Goal: Task Accomplishment & Management: Complete application form

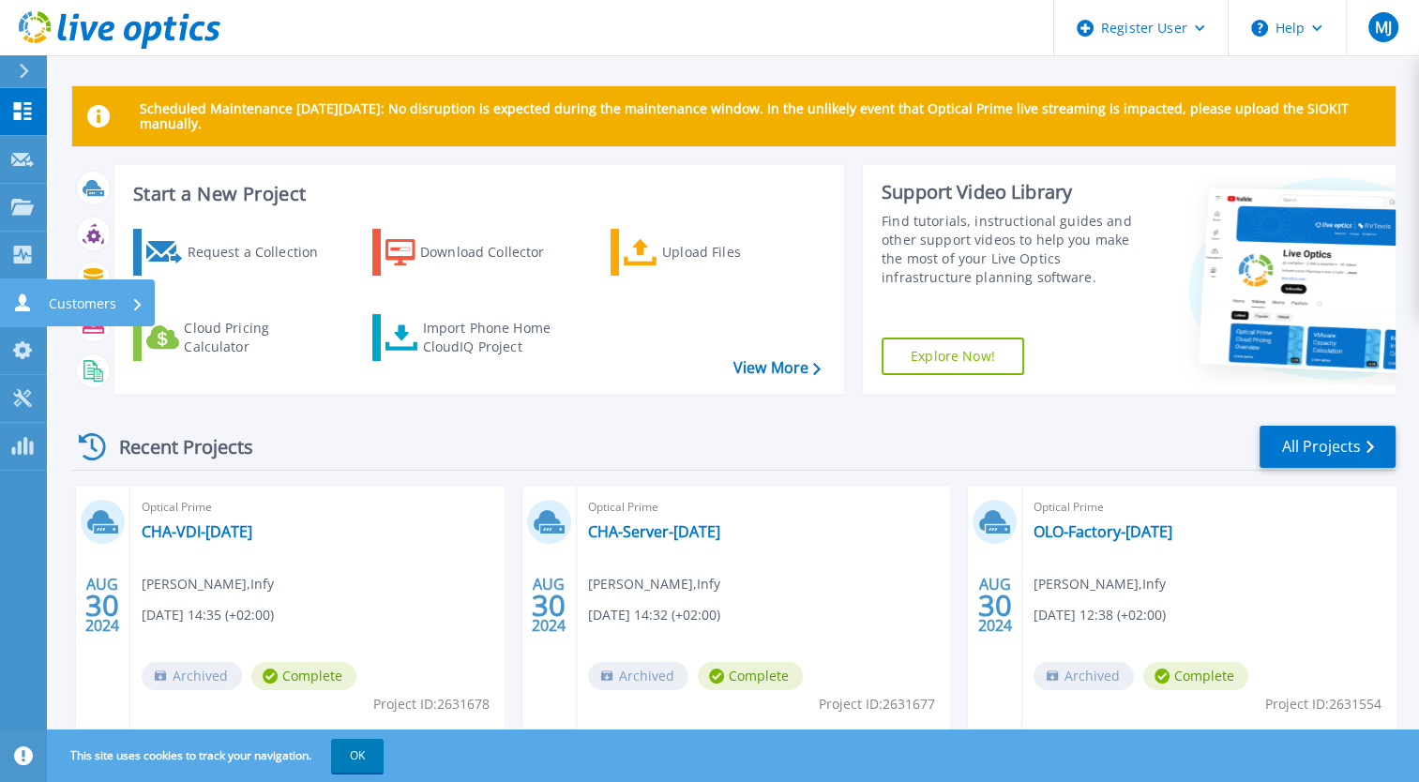
click at [24, 307] on icon at bounding box center [22, 303] width 15 height 18
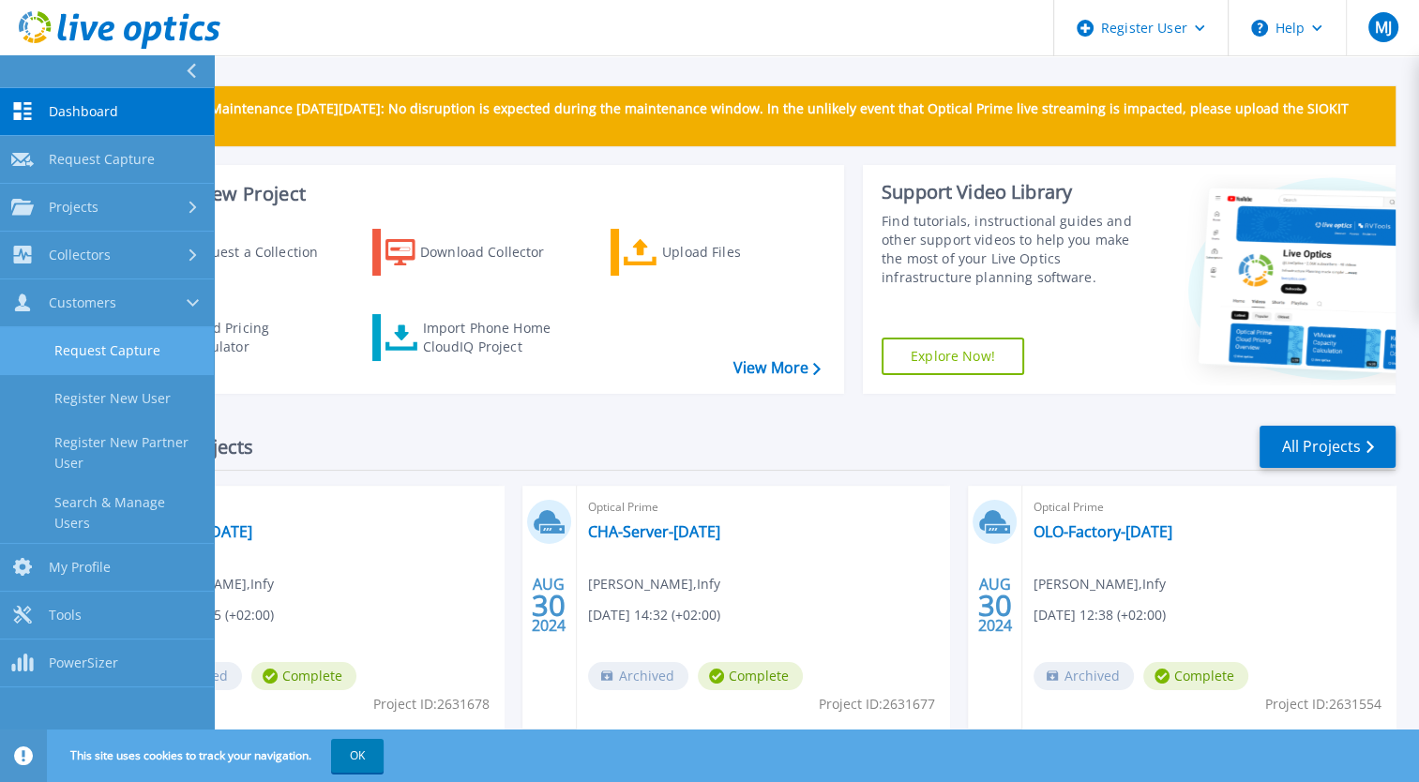
click at [106, 342] on link "Request Capture" at bounding box center [107, 351] width 214 height 48
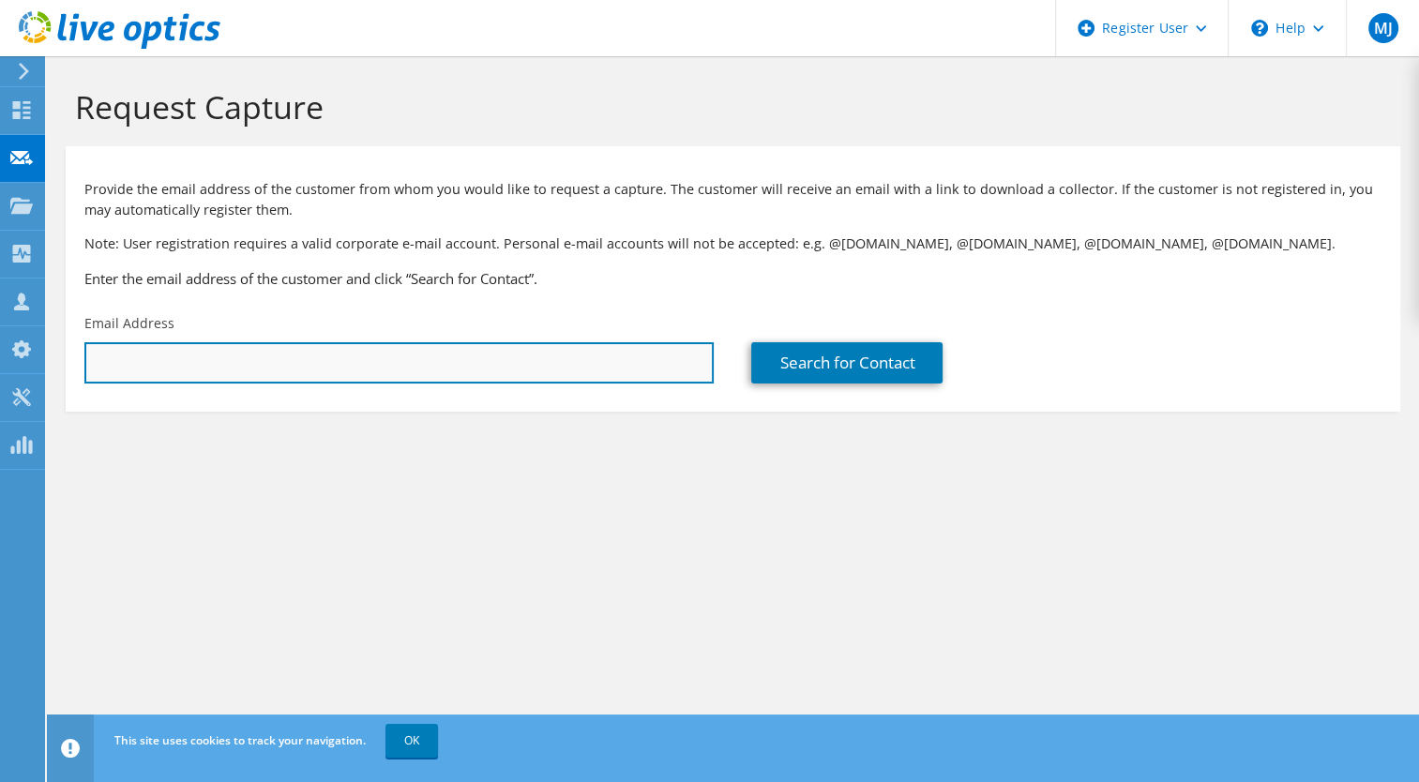
click at [171, 366] on input "text" at bounding box center [398, 362] width 629 height 41
paste input "johan.kropp@regionvastmanland.se"
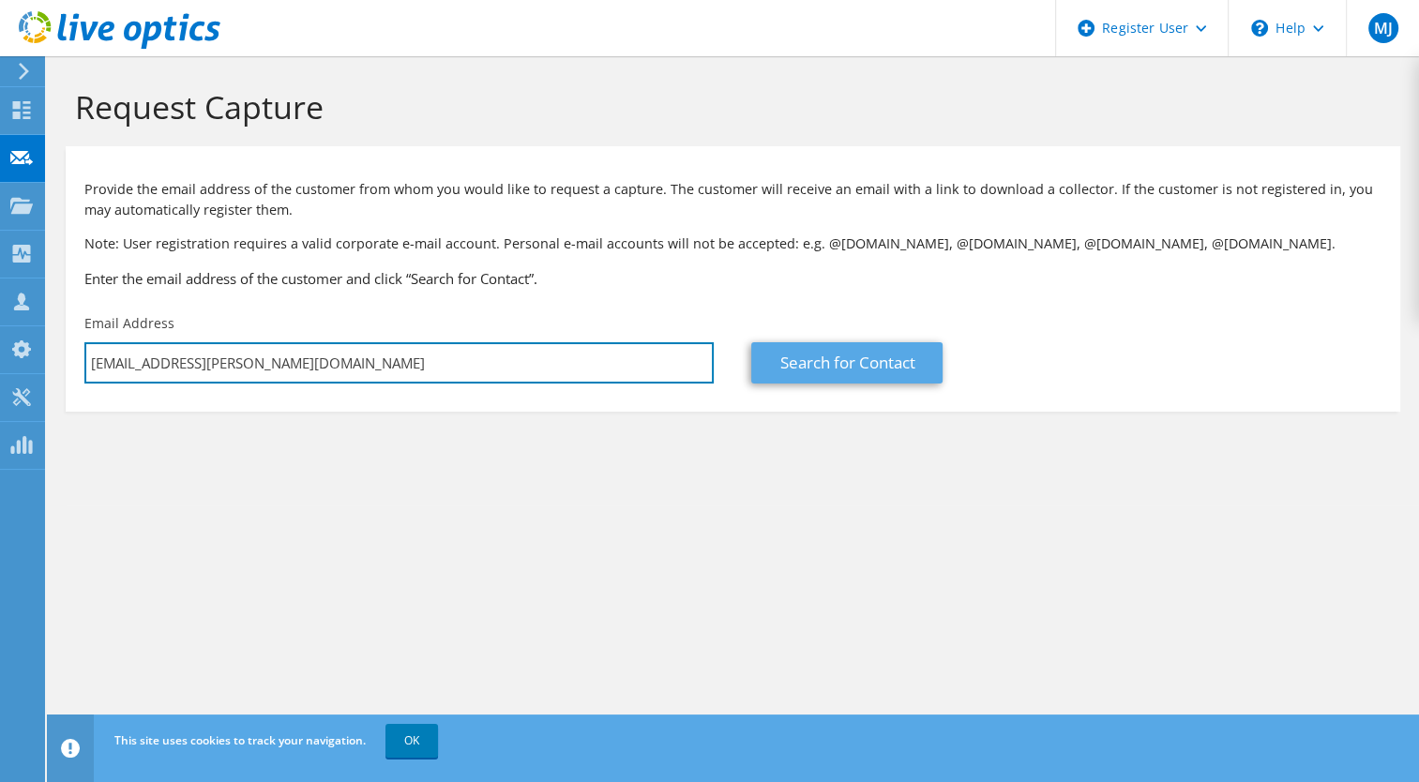
type input "johan.kropp@regionvastmanland.se"
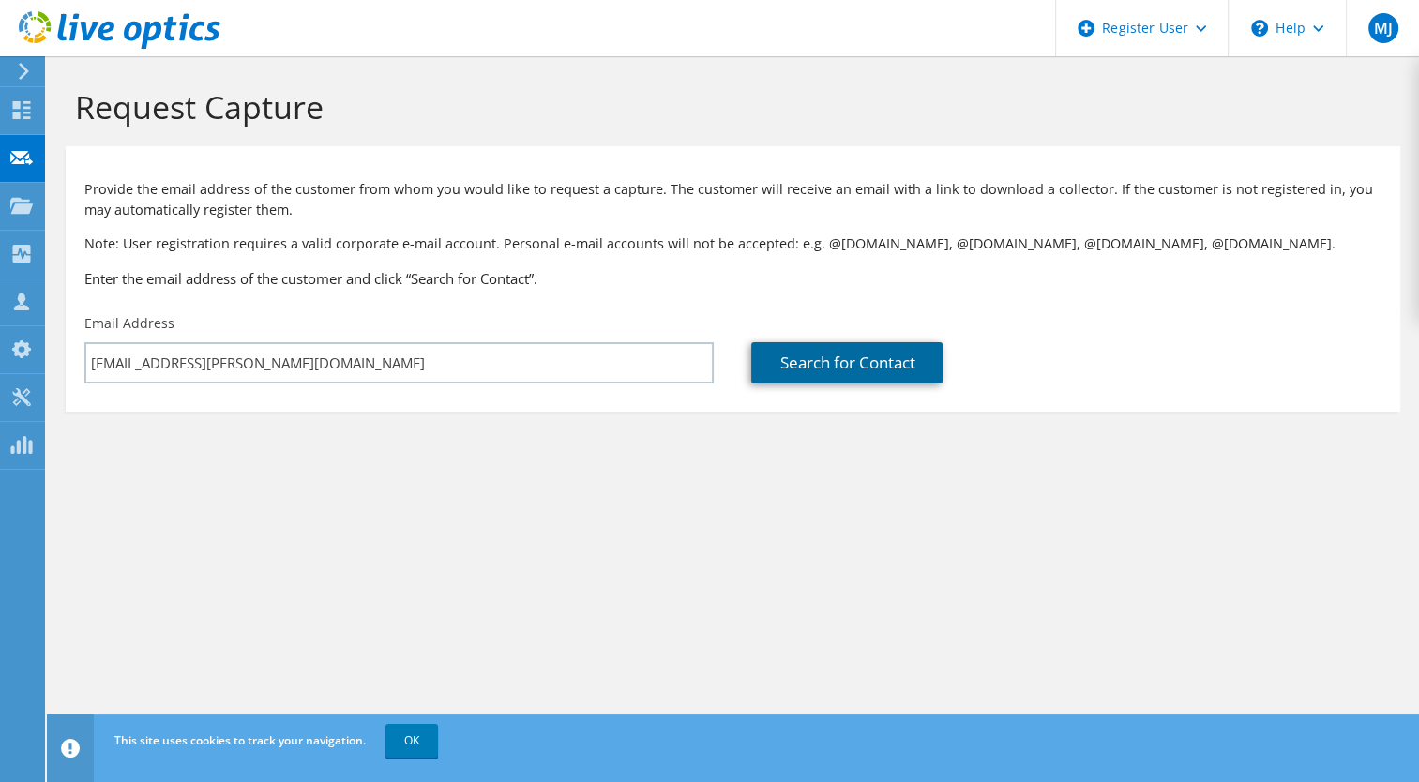
click at [865, 356] on link "Search for Contact" at bounding box center [846, 362] width 191 height 41
type input "Region Västmanland"
type input "Johan"
type input "Kropp"
type input "[GEOGRAPHIC_DATA]"
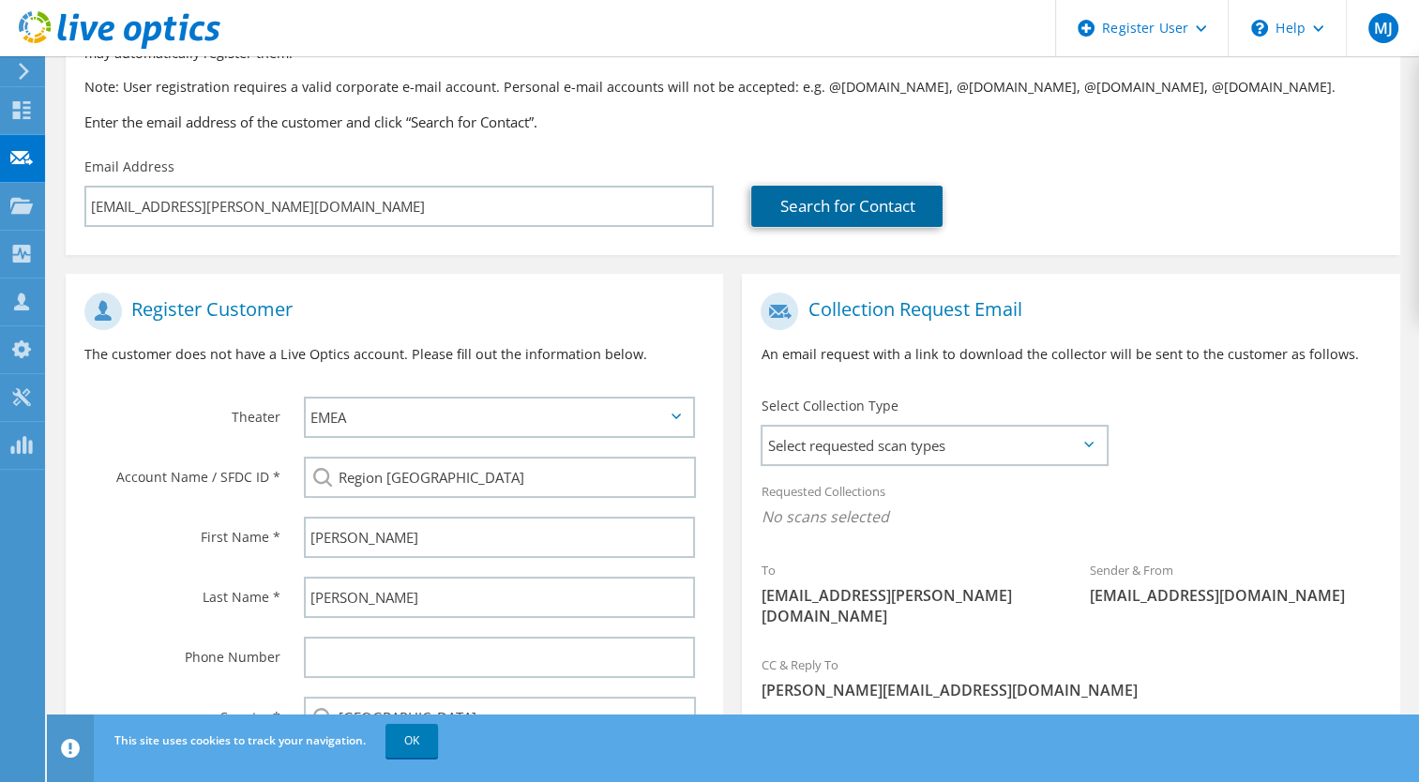
scroll to position [308, 0]
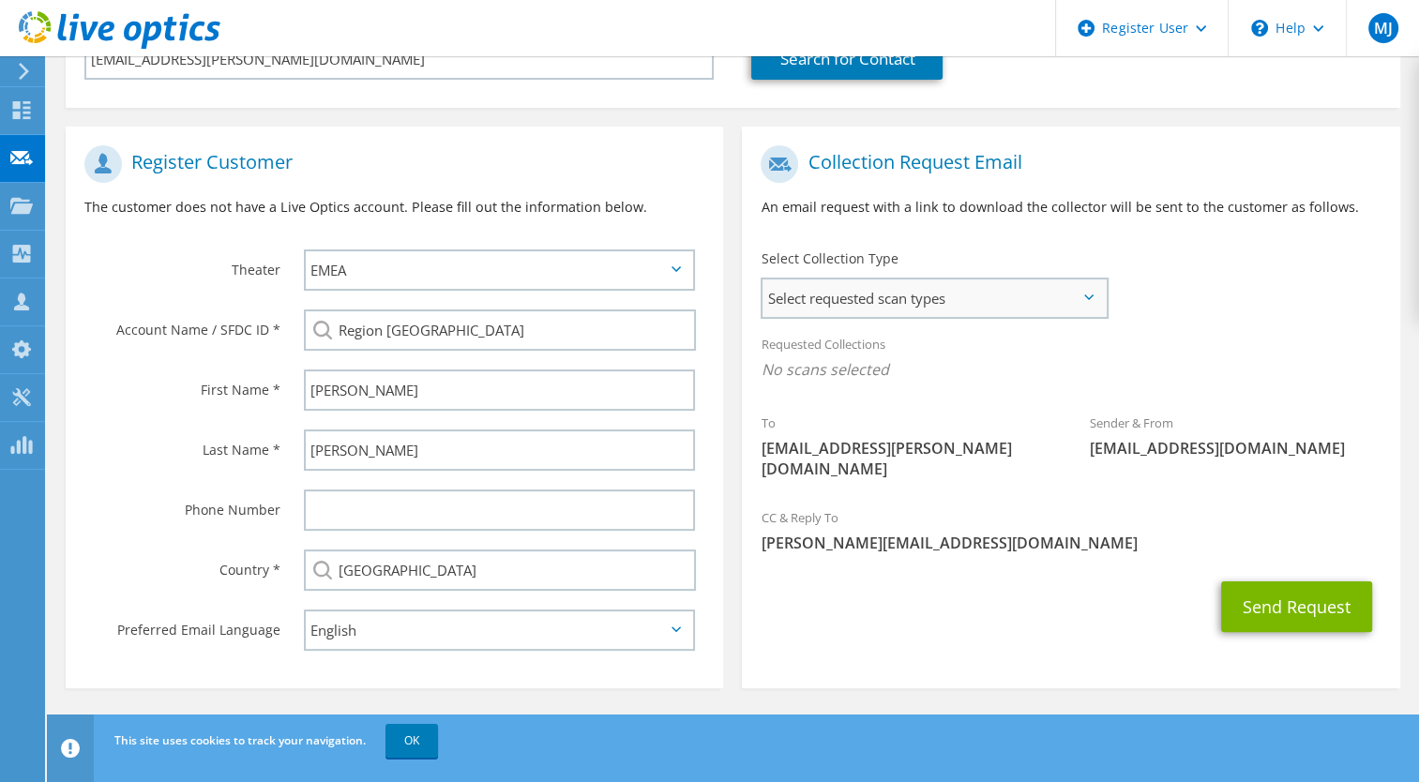
click at [1088, 300] on span "Select requested scan types" at bounding box center [934, 299] width 342 height 38
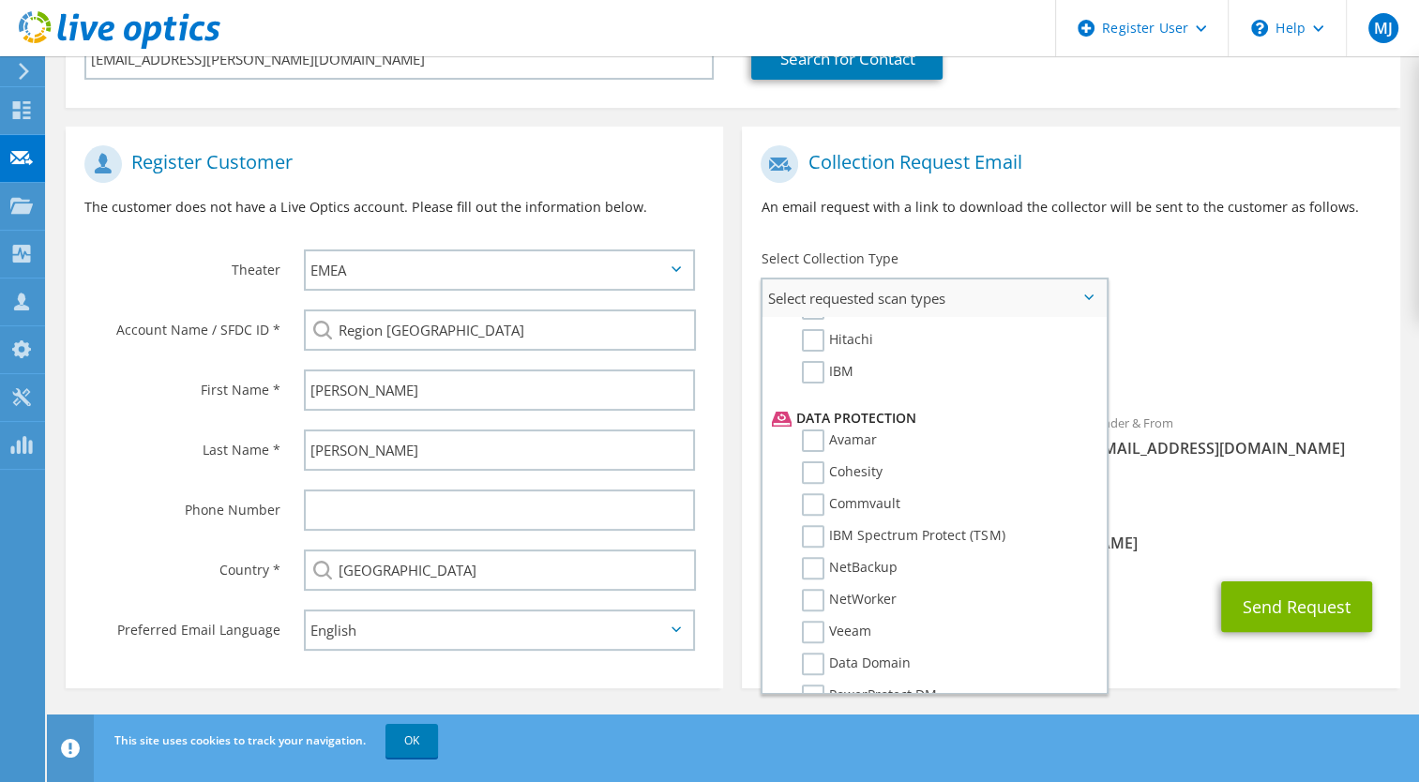
scroll to position [827, 0]
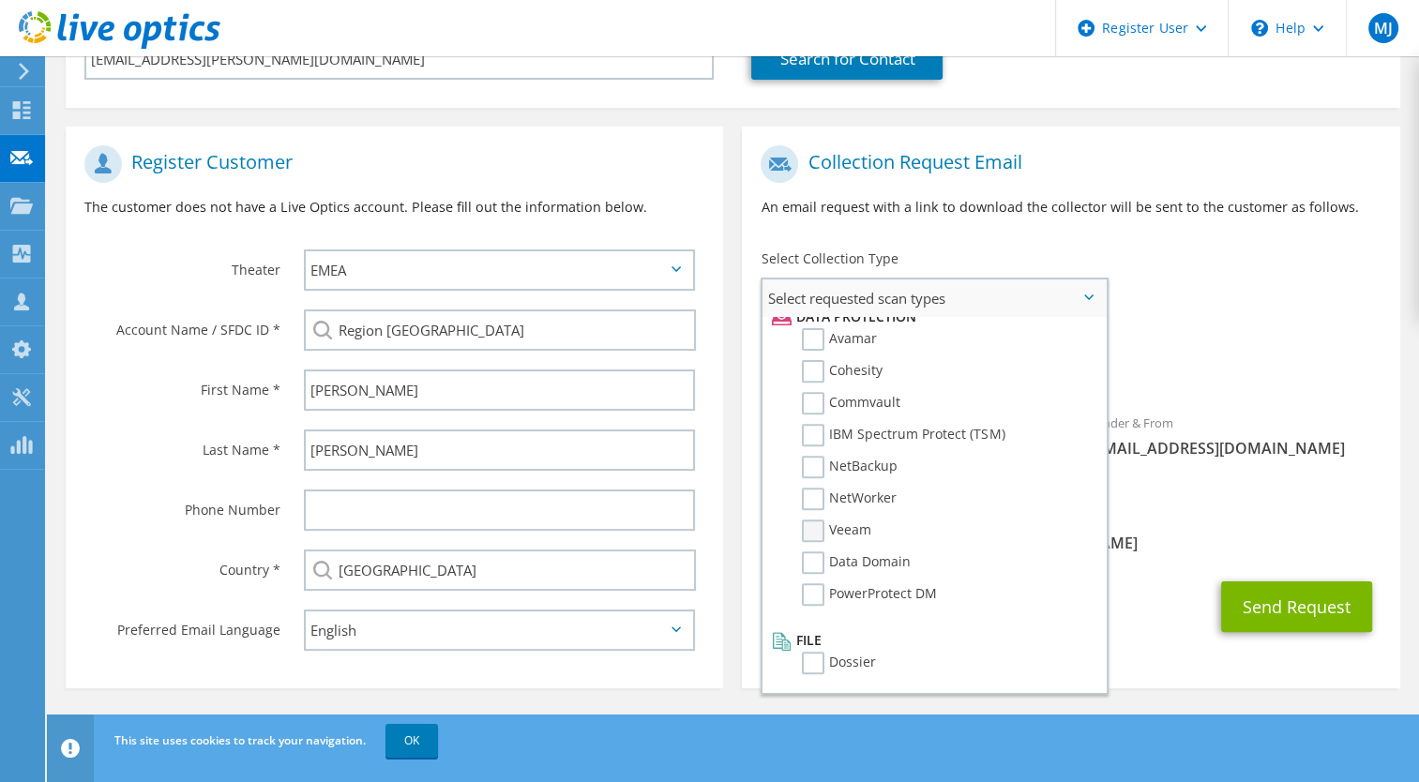
click at [812, 529] on label "Veeam" at bounding box center [836, 531] width 69 height 23
click at [0, 0] on input "Veeam" at bounding box center [0, 0] width 0 height 0
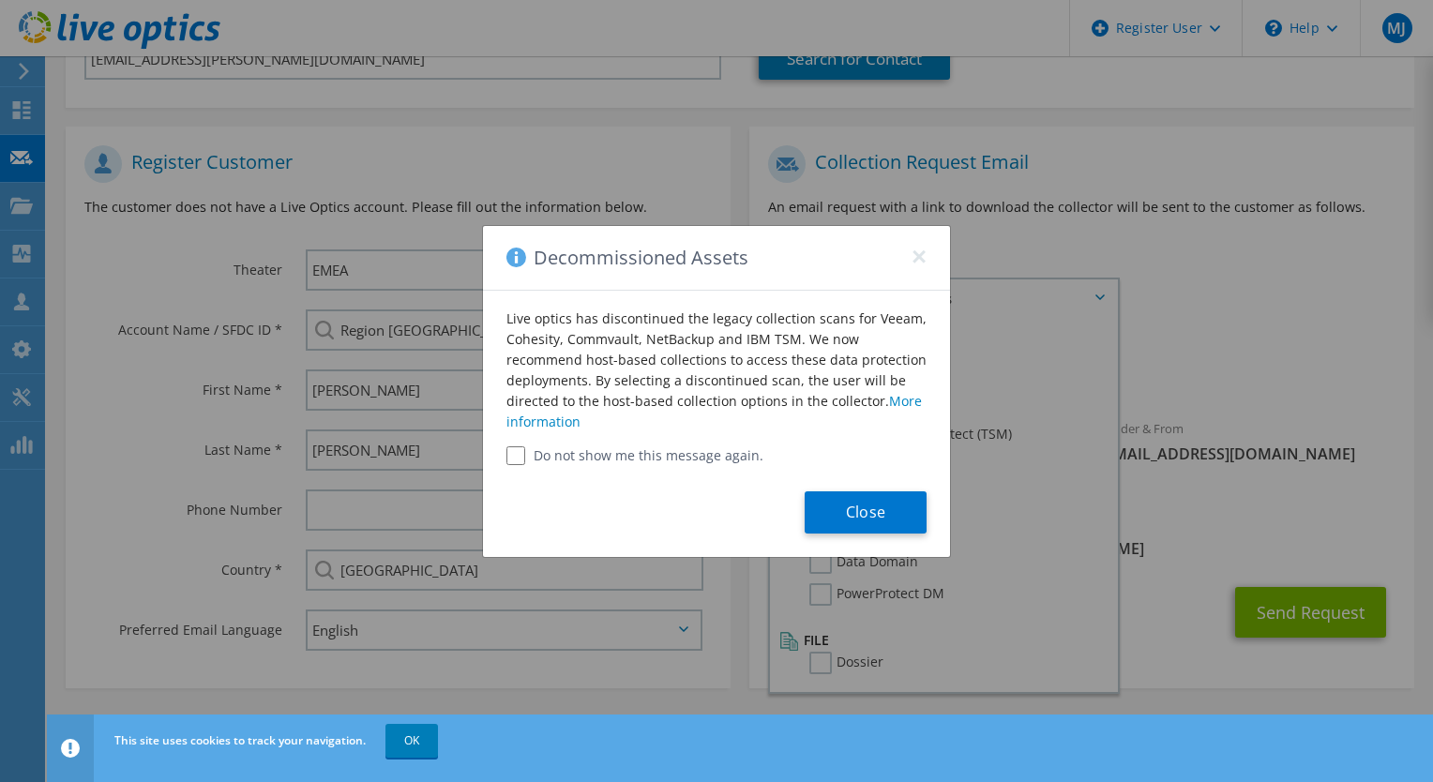
click at [934, 250] on div "Decommissioned Assets ×" at bounding box center [716, 258] width 467 height 65
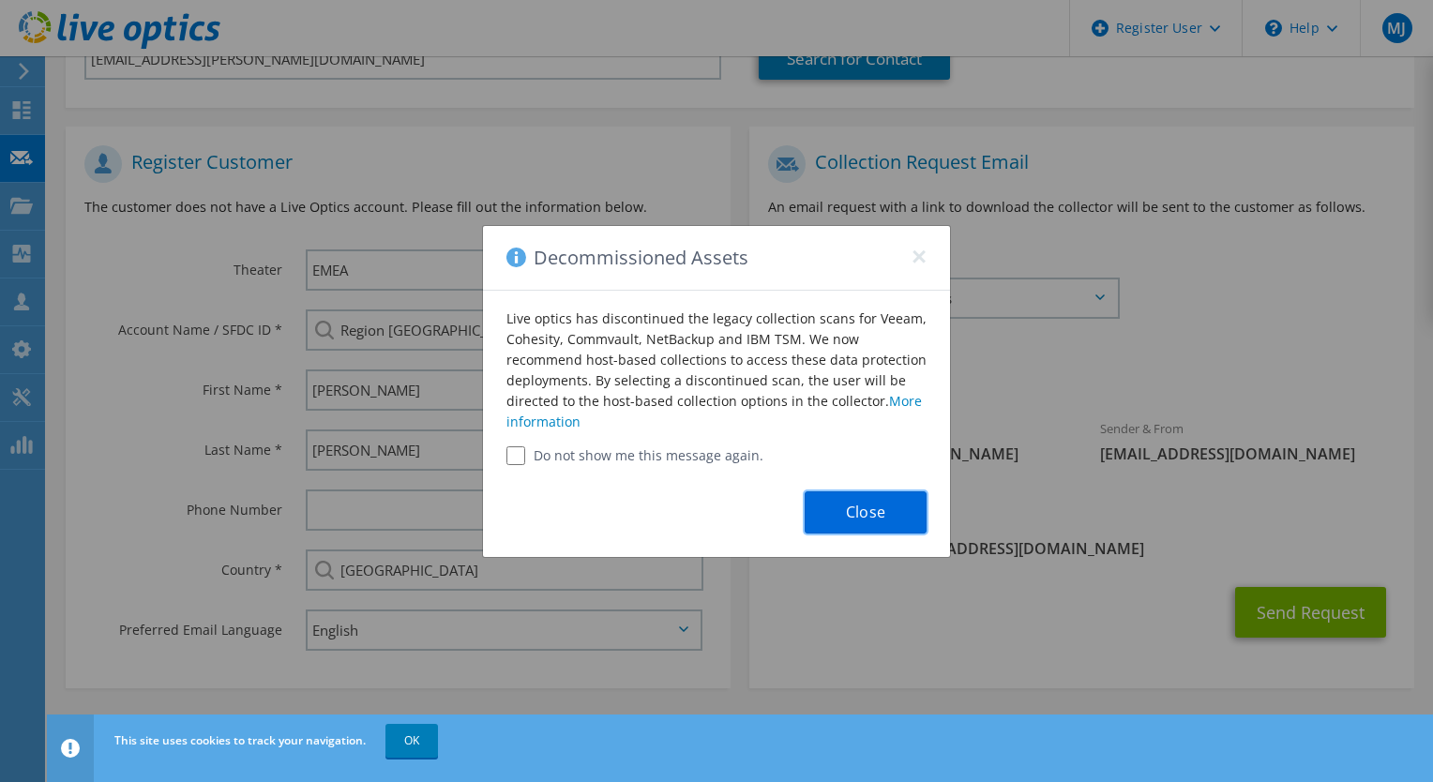
click at [861, 516] on button "Close" at bounding box center [866, 513] width 122 height 42
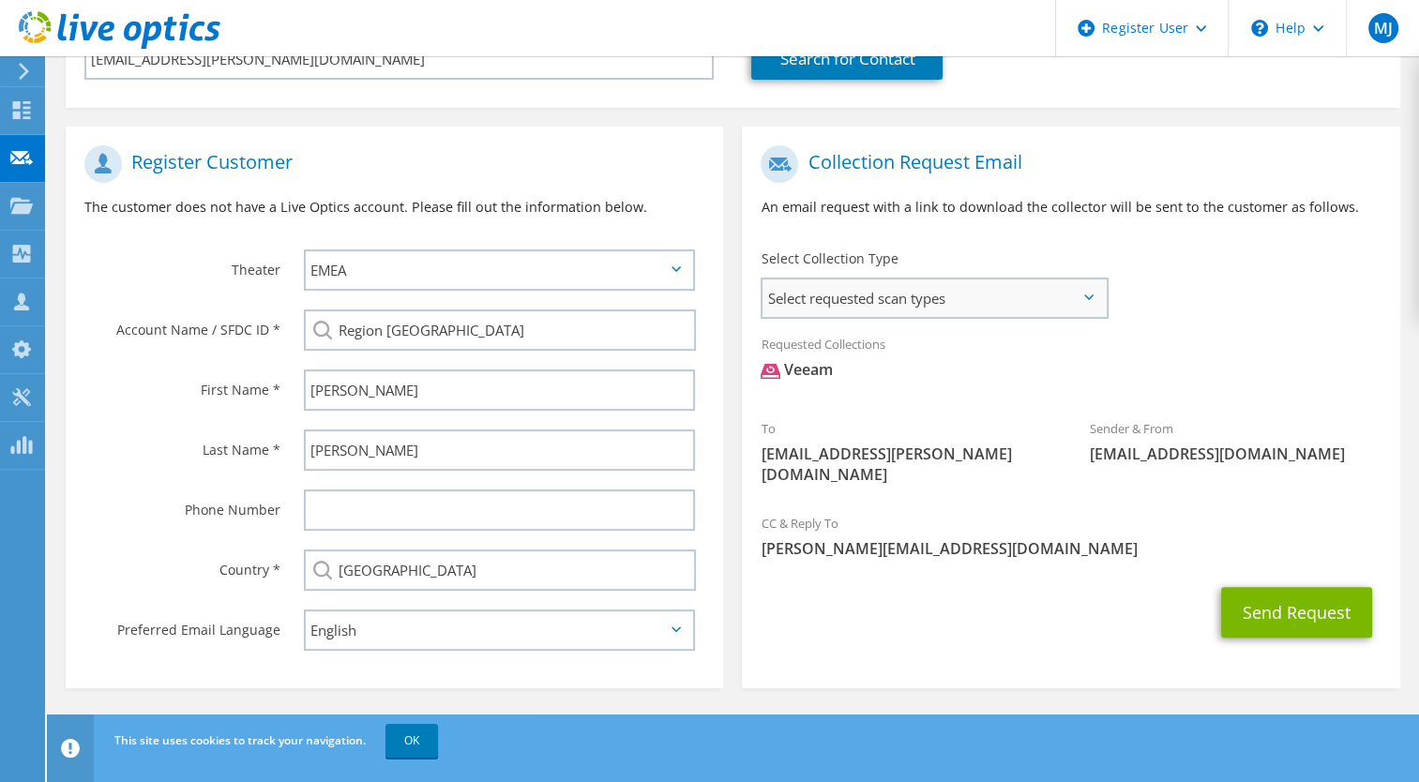
click at [1096, 302] on span "Select requested scan types" at bounding box center [934, 299] width 342 height 38
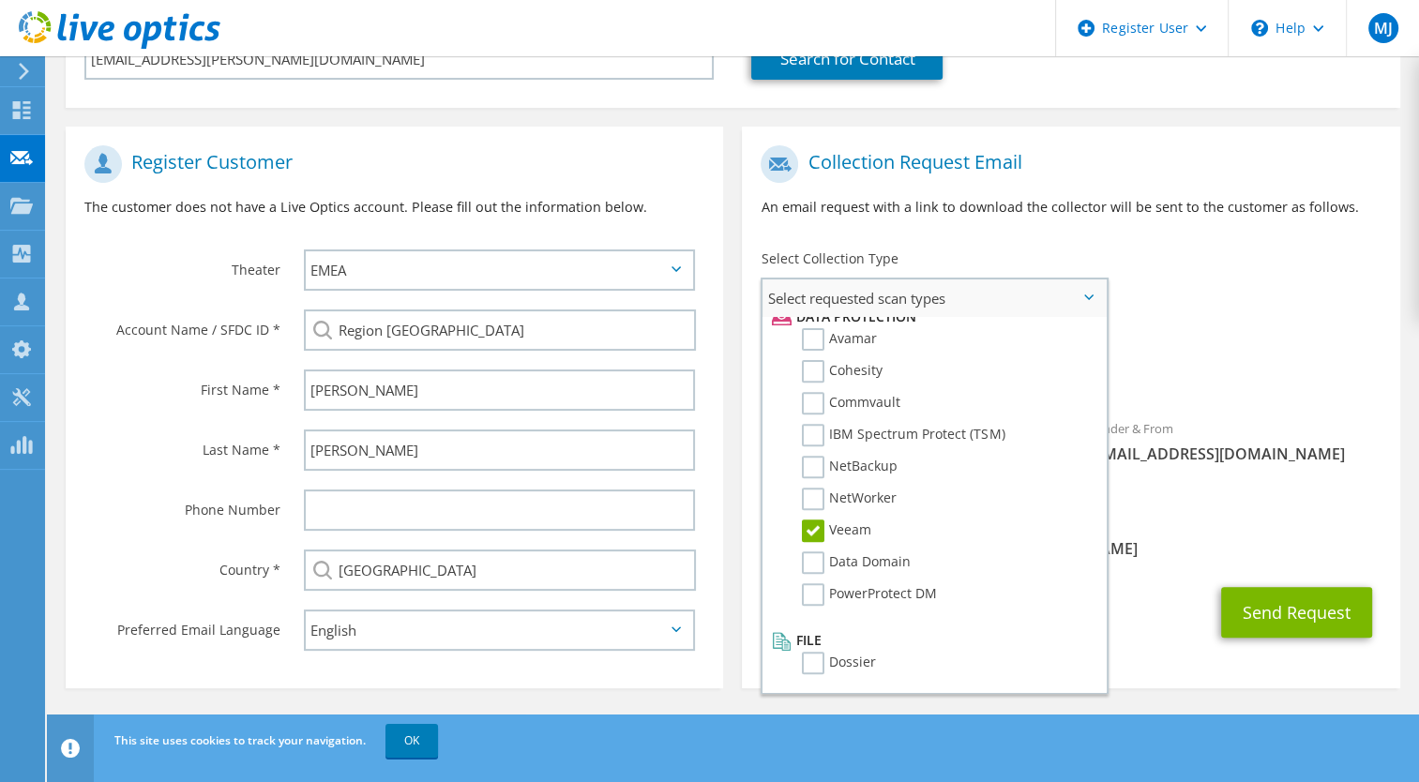
click at [812, 537] on label "Veeam" at bounding box center [836, 531] width 69 height 23
click at [0, 0] on input "Veeam" at bounding box center [0, 0] width 0 height 0
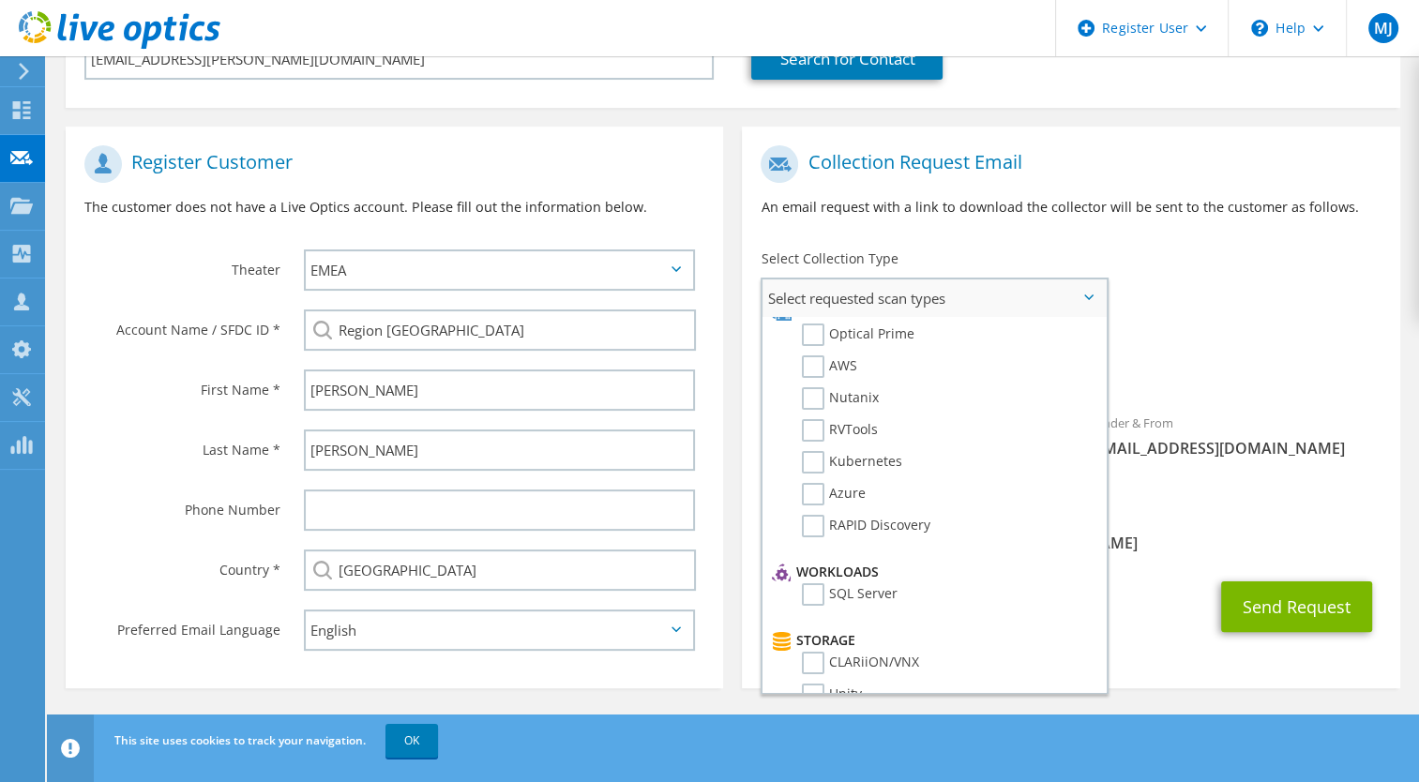
scroll to position [0, 0]
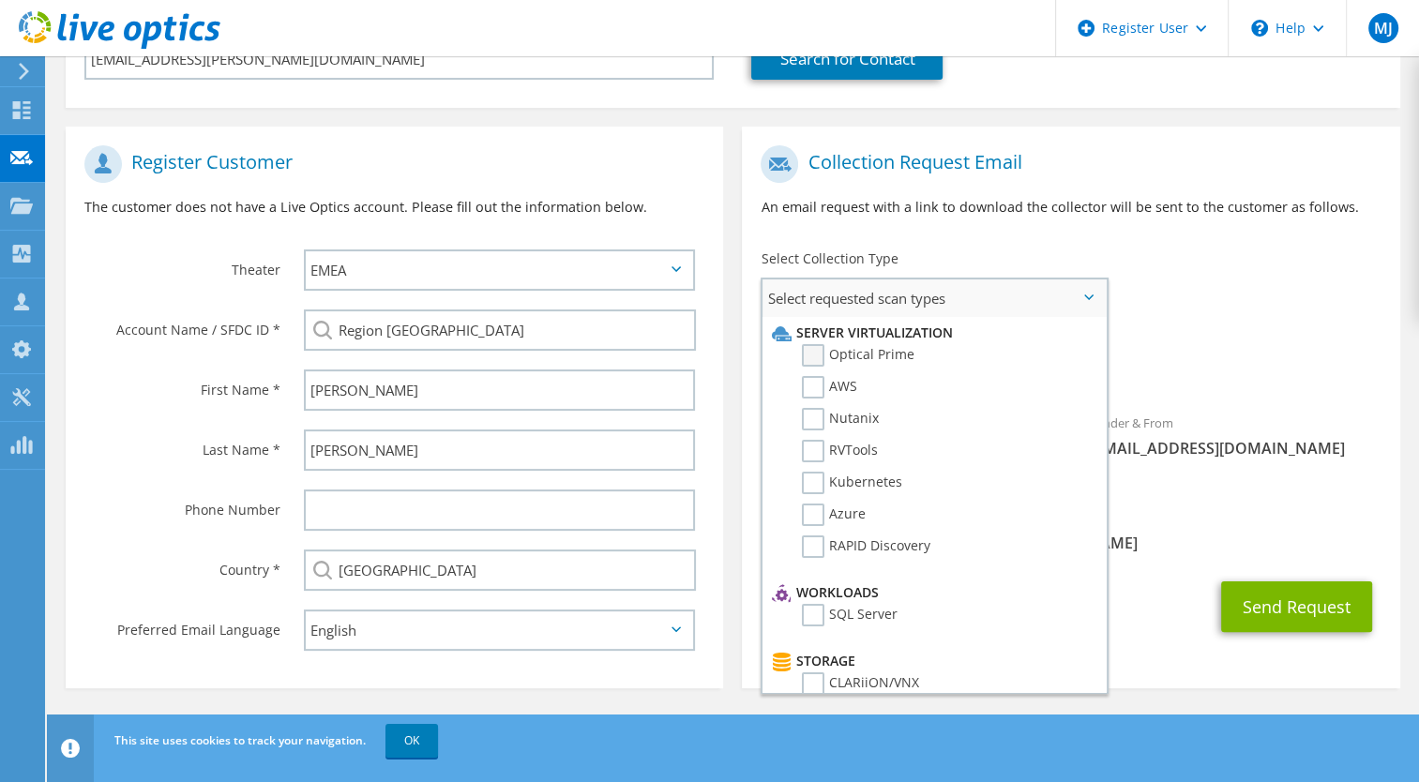
click at [857, 347] on label "Optical Prime" at bounding box center [858, 355] width 113 height 23
click at [0, 0] on input "Optical Prime" at bounding box center [0, 0] width 0 height 0
click at [857, 347] on label "Optical Prime" at bounding box center [858, 355] width 113 height 23
click at [0, 0] on input "Optical Prime" at bounding box center [0, 0] width 0 height 0
click at [816, 452] on label "RVTools" at bounding box center [840, 451] width 76 height 23
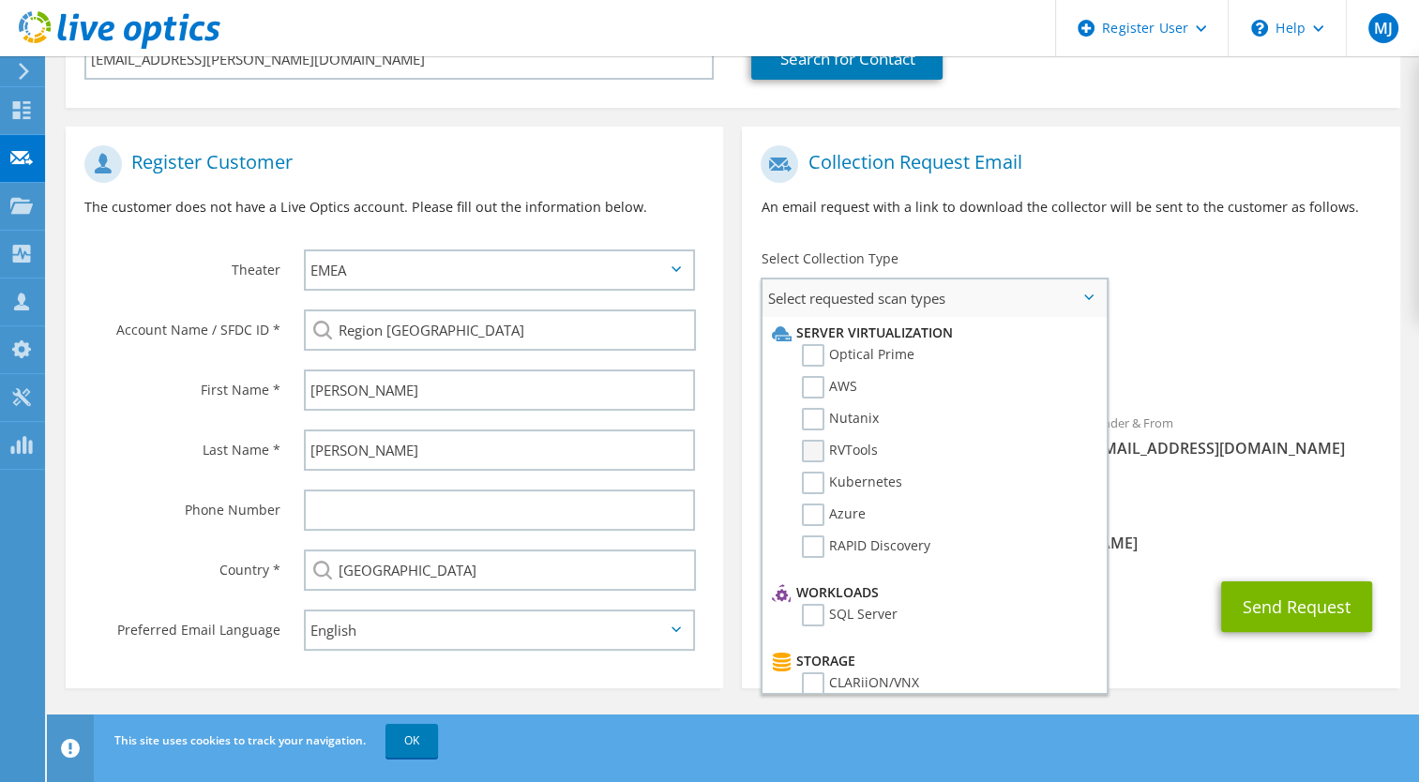
click at [0, 0] on input "RVTools" at bounding box center [0, 0] width 0 height 0
drag, startPoint x: 966, startPoint y: 288, endPoint x: 1034, endPoint y: 499, distance: 221.6
click at [1034, 499] on div "Select requested scan types Server Virtualization Optical Prime AWS Nutanix SC" at bounding box center [934, 486] width 347 height 416
click at [1192, 615] on div "Send Request" at bounding box center [1071, 612] width 658 height 69
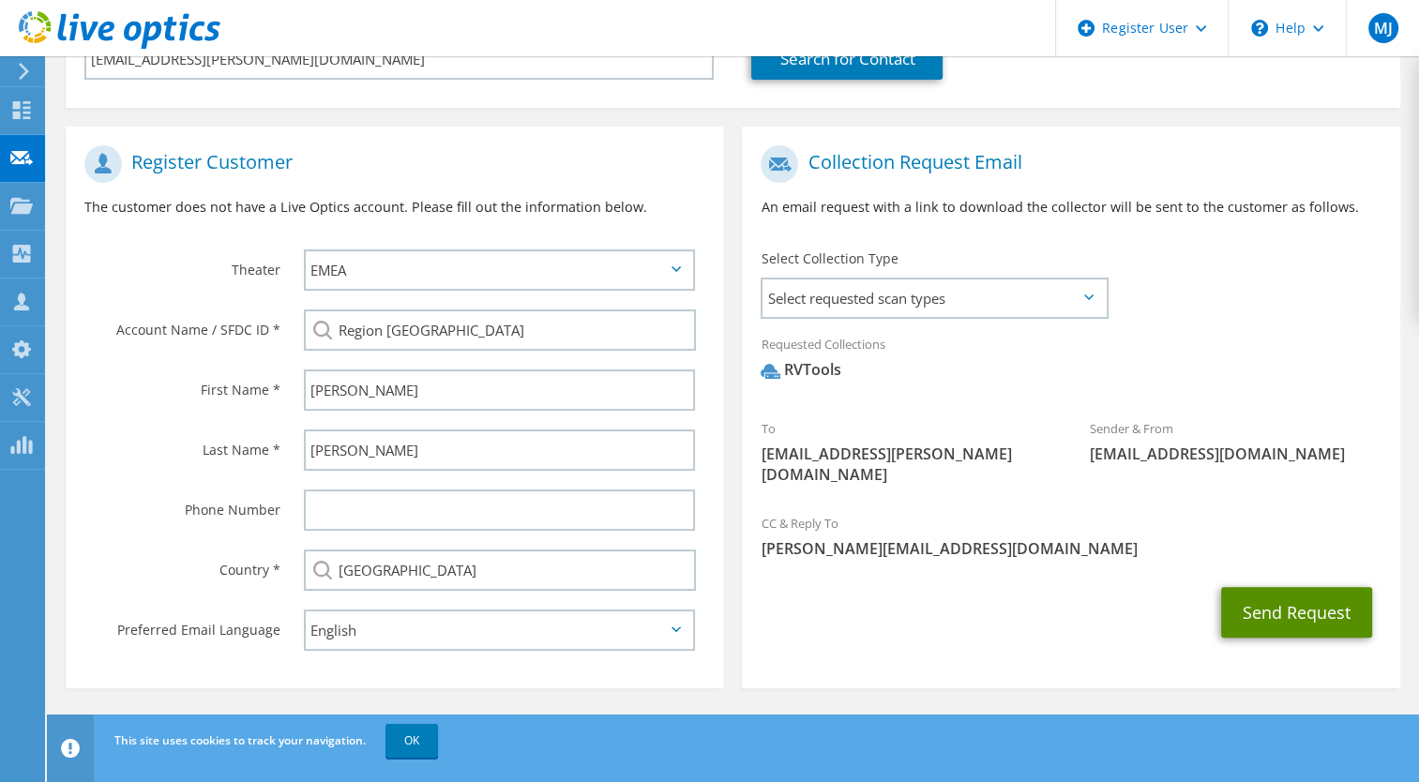
click at [1316, 595] on button "Send Request" at bounding box center [1296, 612] width 151 height 51
